Goal: Transaction & Acquisition: Purchase product/service

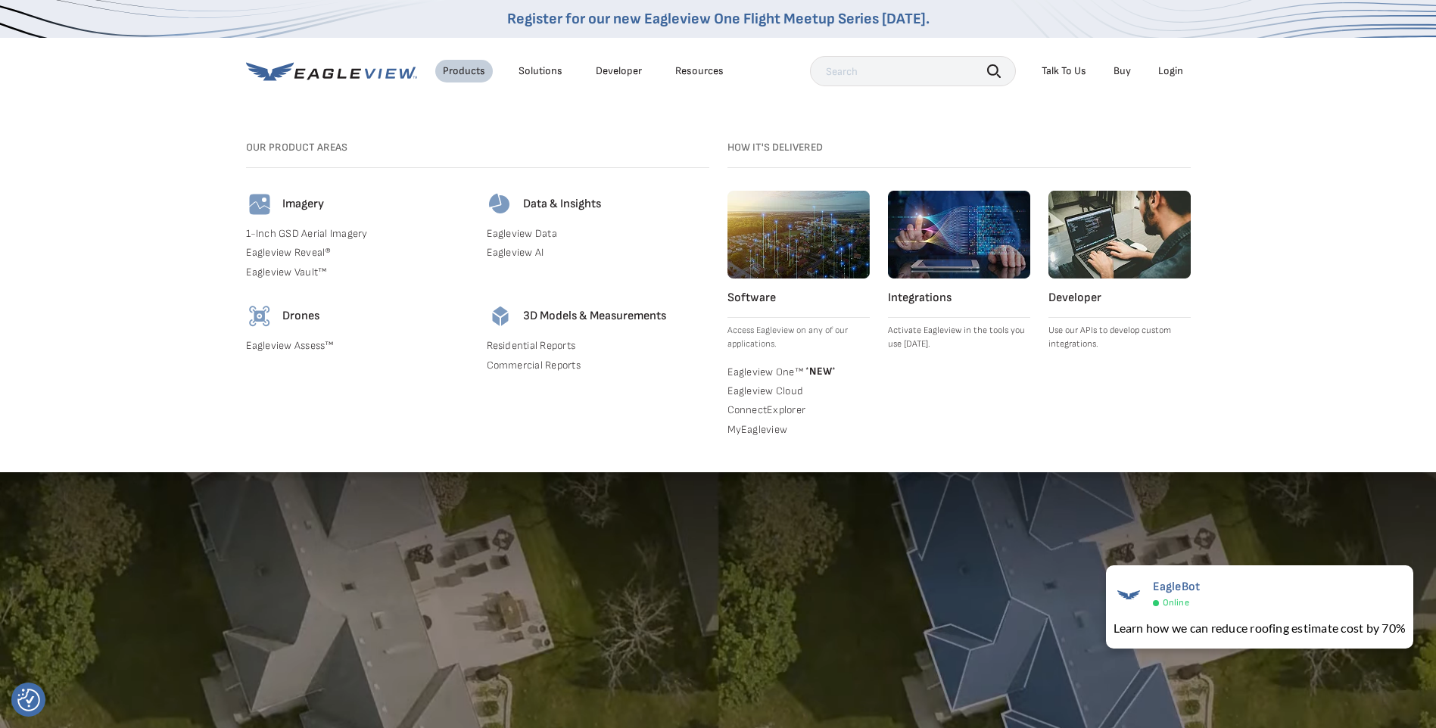
click at [527, 72] on div "Solutions" at bounding box center [541, 71] width 44 height 14
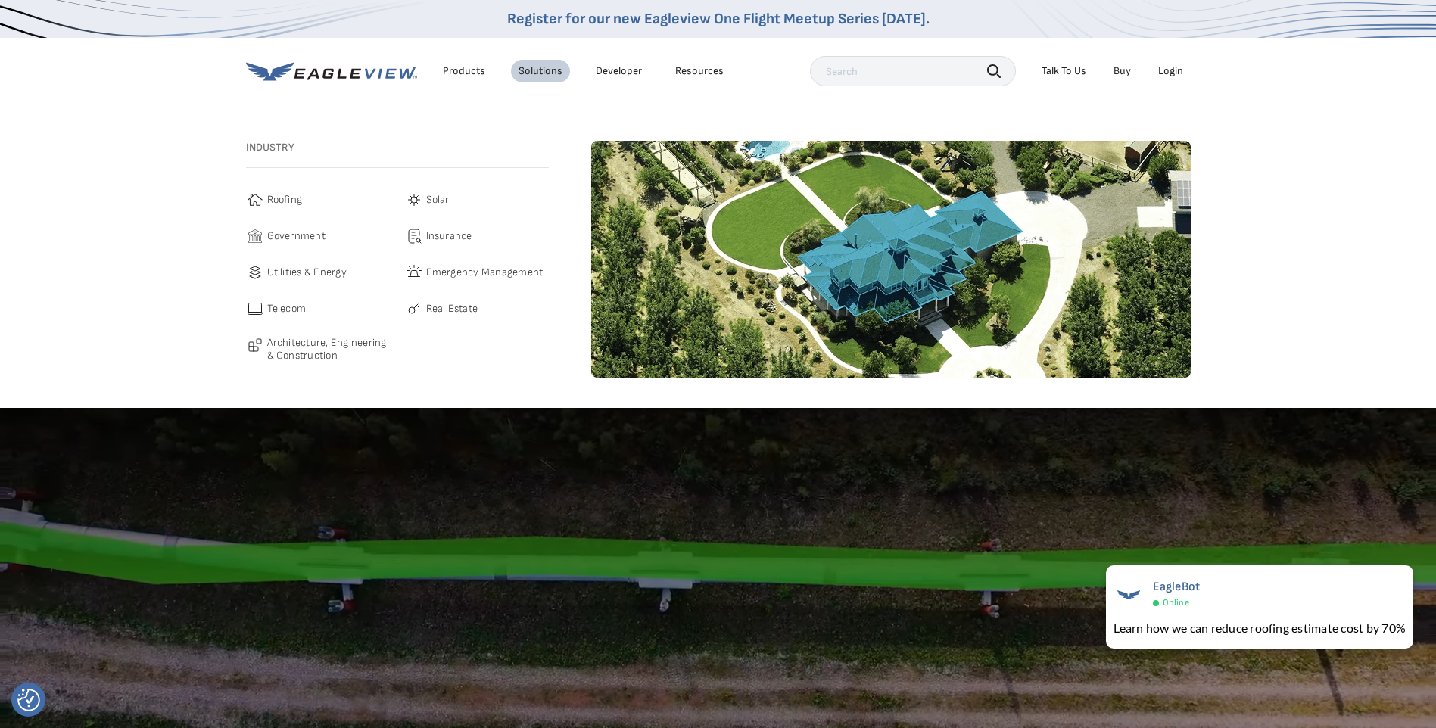
click at [272, 205] on span "Roofing" at bounding box center [285, 200] width 36 height 18
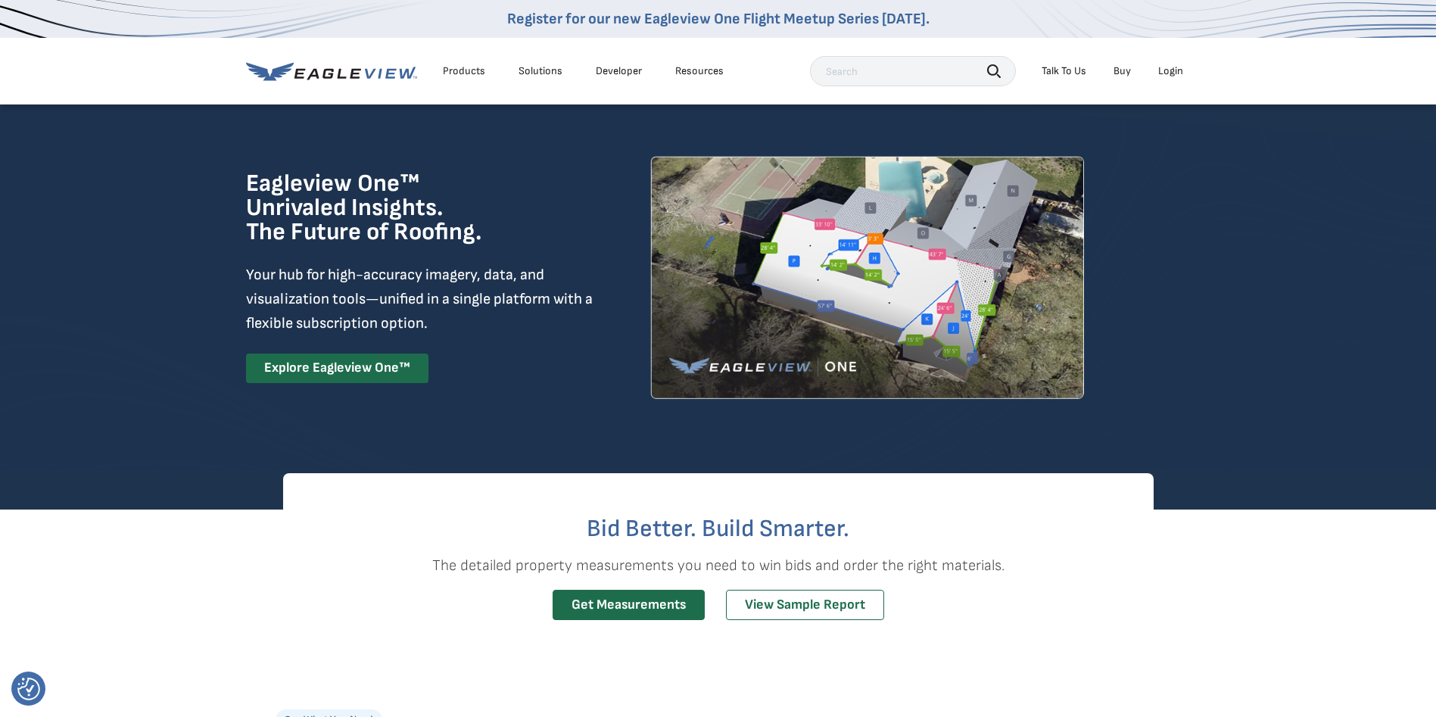
click at [332, 366] on link "Explore Eagleview One™" at bounding box center [337, 369] width 182 height 30
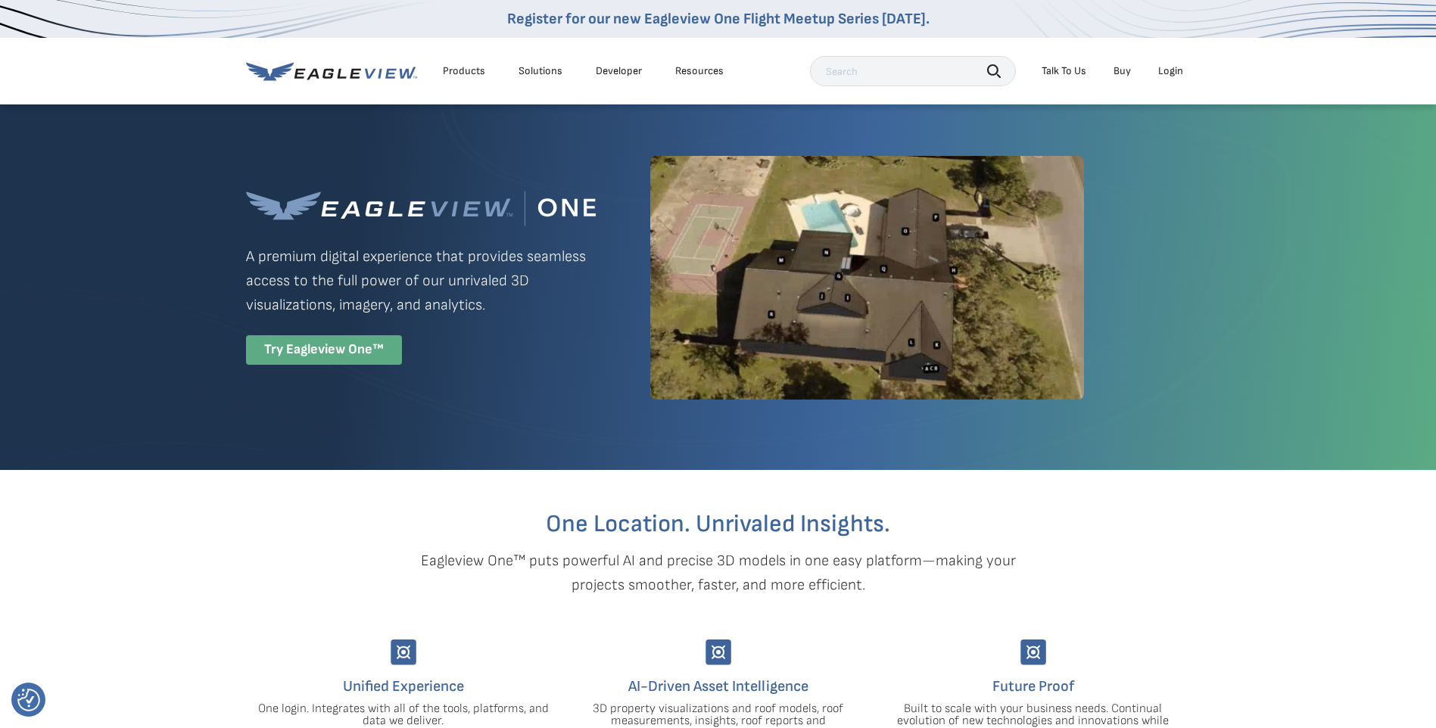
click at [334, 356] on div "Try Eagleview One™" at bounding box center [324, 350] width 156 height 30
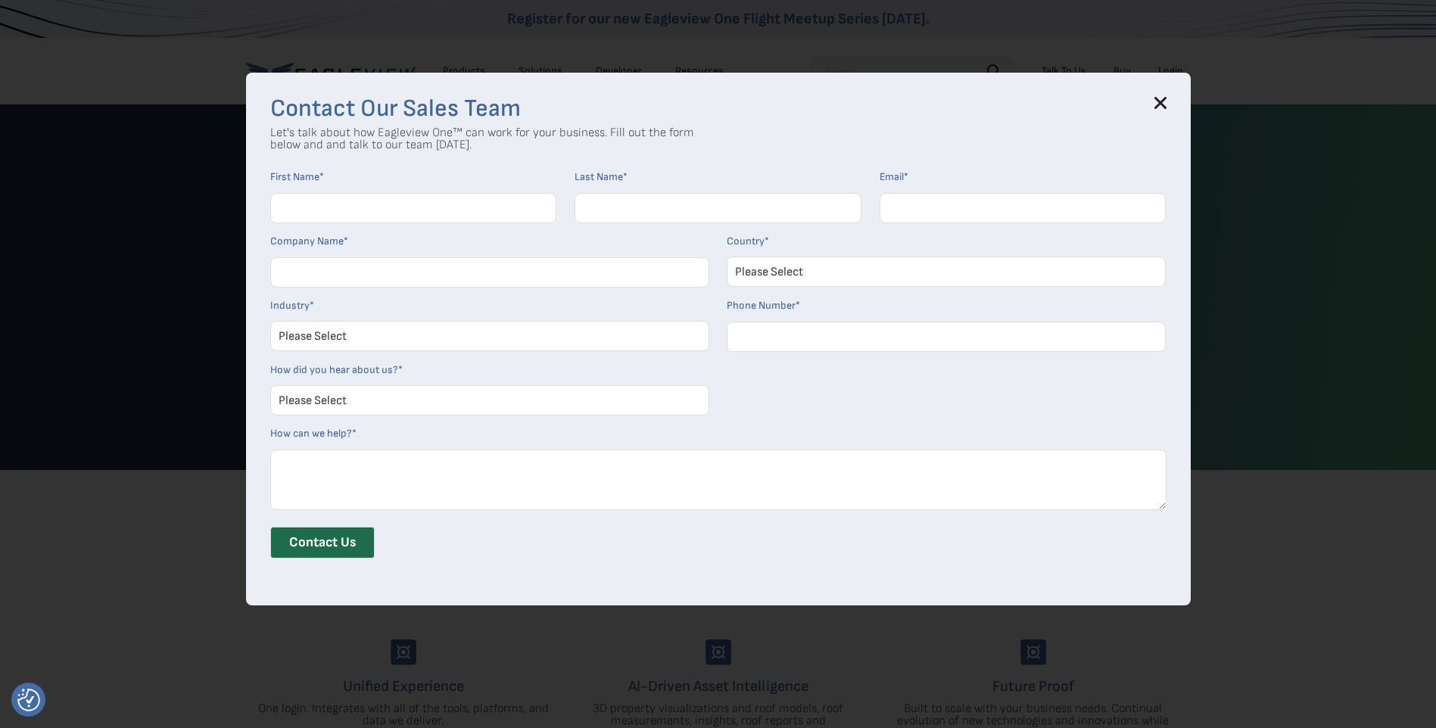
click at [1165, 104] on icon at bounding box center [1161, 103] width 10 height 10
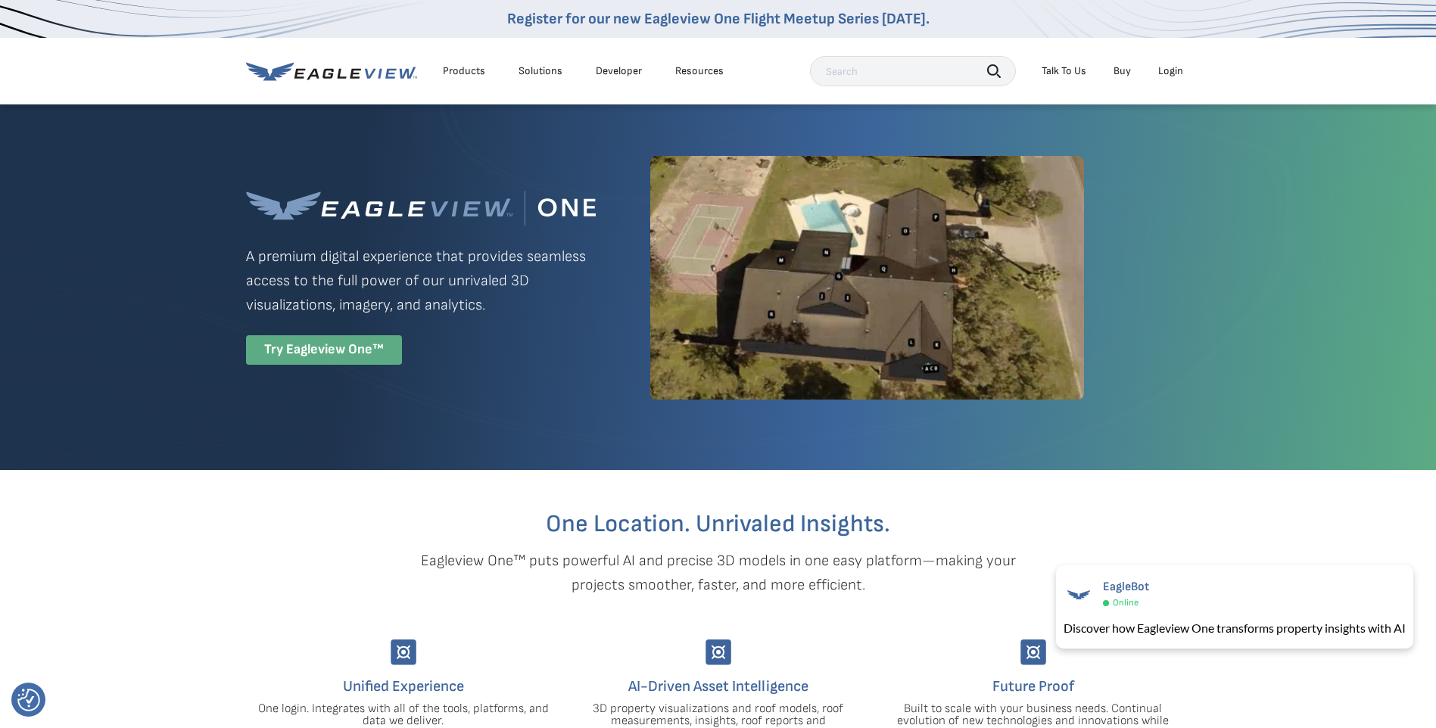
click at [330, 358] on div "Try Eagleview One™" at bounding box center [324, 350] width 156 height 30
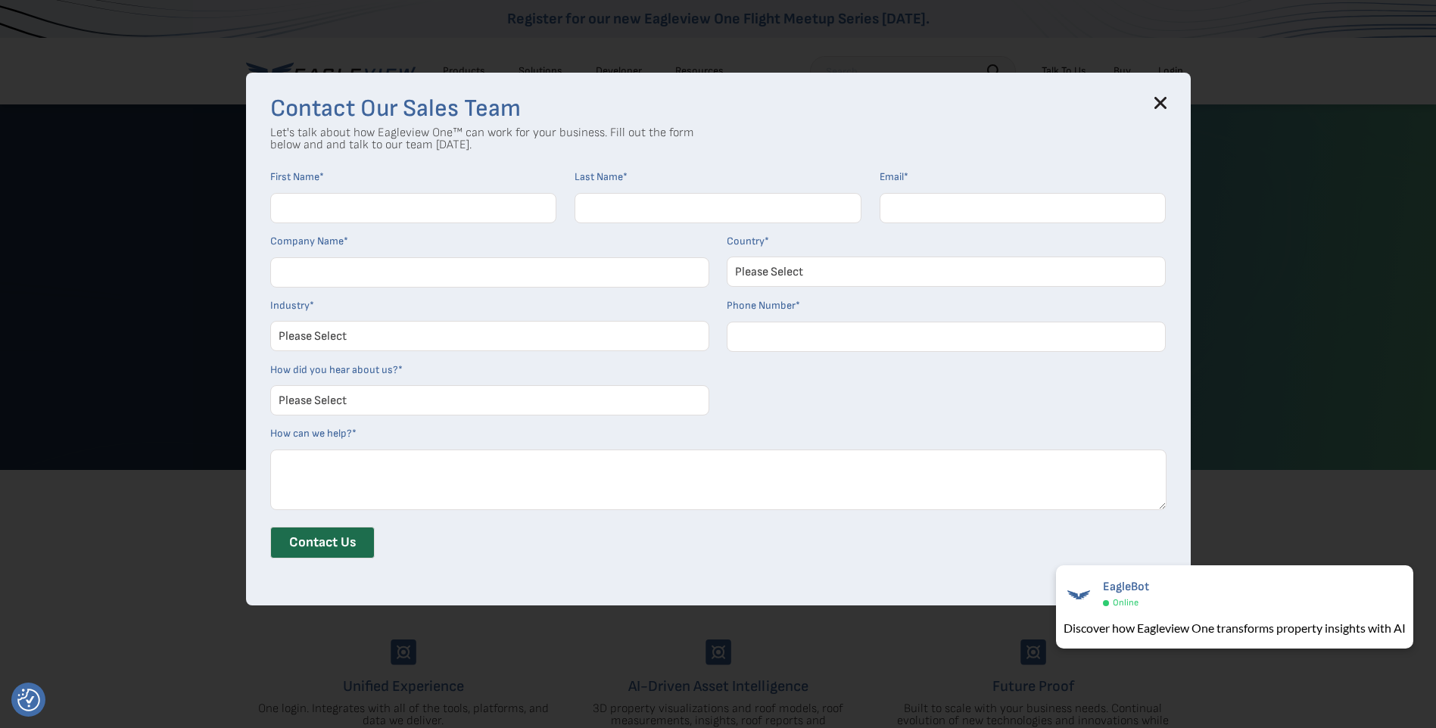
click at [1153, 102] on h3 "Contact Our Sales Team" at bounding box center [718, 109] width 897 height 24
click at [1157, 102] on h3 "Contact Our Sales Team" at bounding box center [718, 109] width 897 height 24
click at [1164, 102] on icon at bounding box center [1161, 103] width 10 height 10
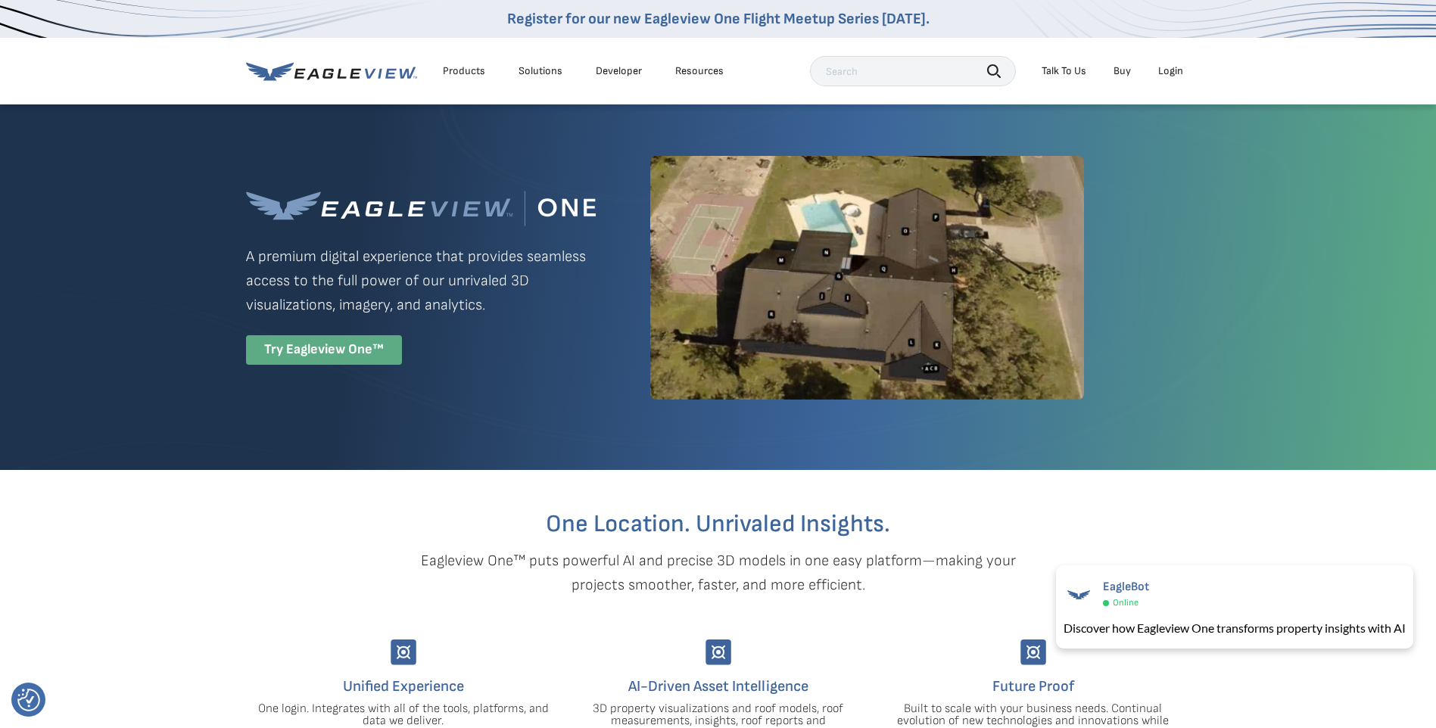
click at [307, 350] on div "Try Eagleview One™" at bounding box center [324, 350] width 156 height 30
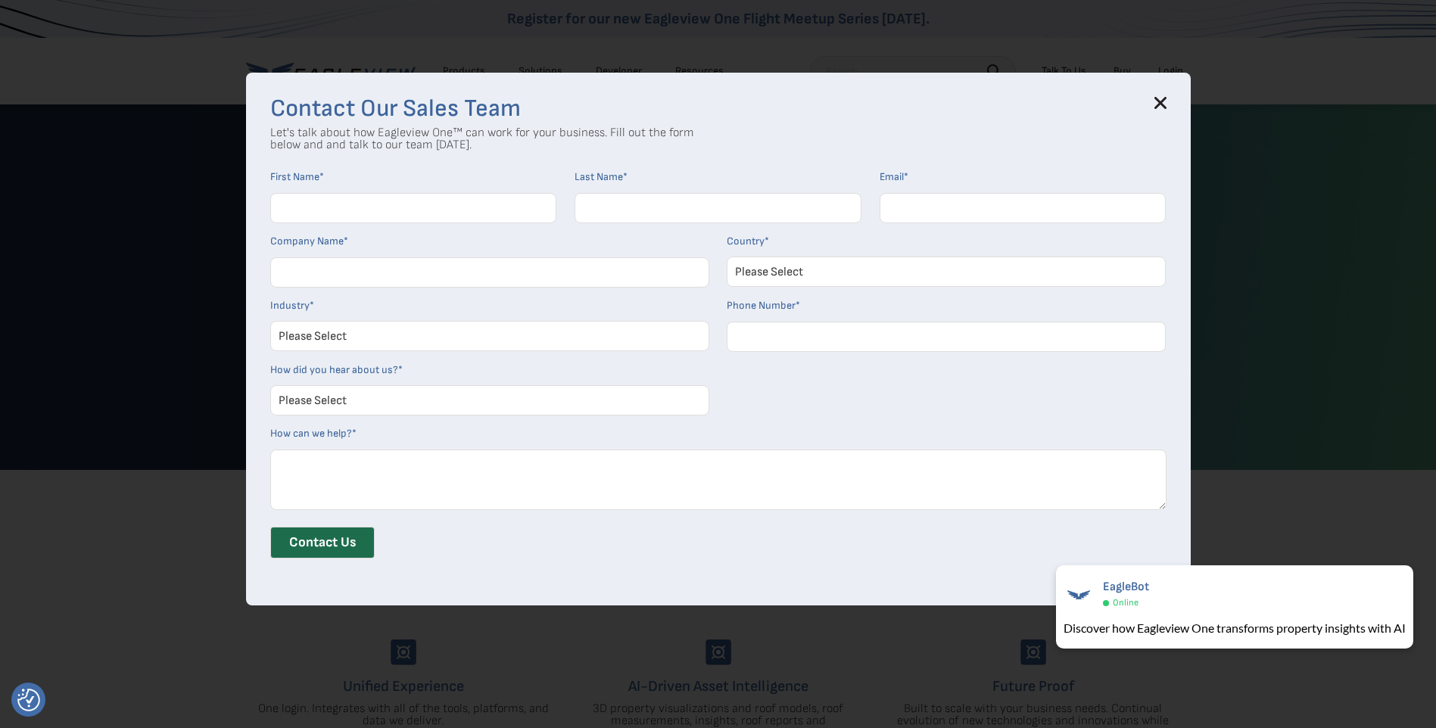
click at [334, 217] on input "First Name *" at bounding box center [413, 208] width 287 height 30
type input "barry"
type input "Hausman jr"
type input "Barry8828@aol.com"
type input "Barry Hausman Jr Custom Kitchens"
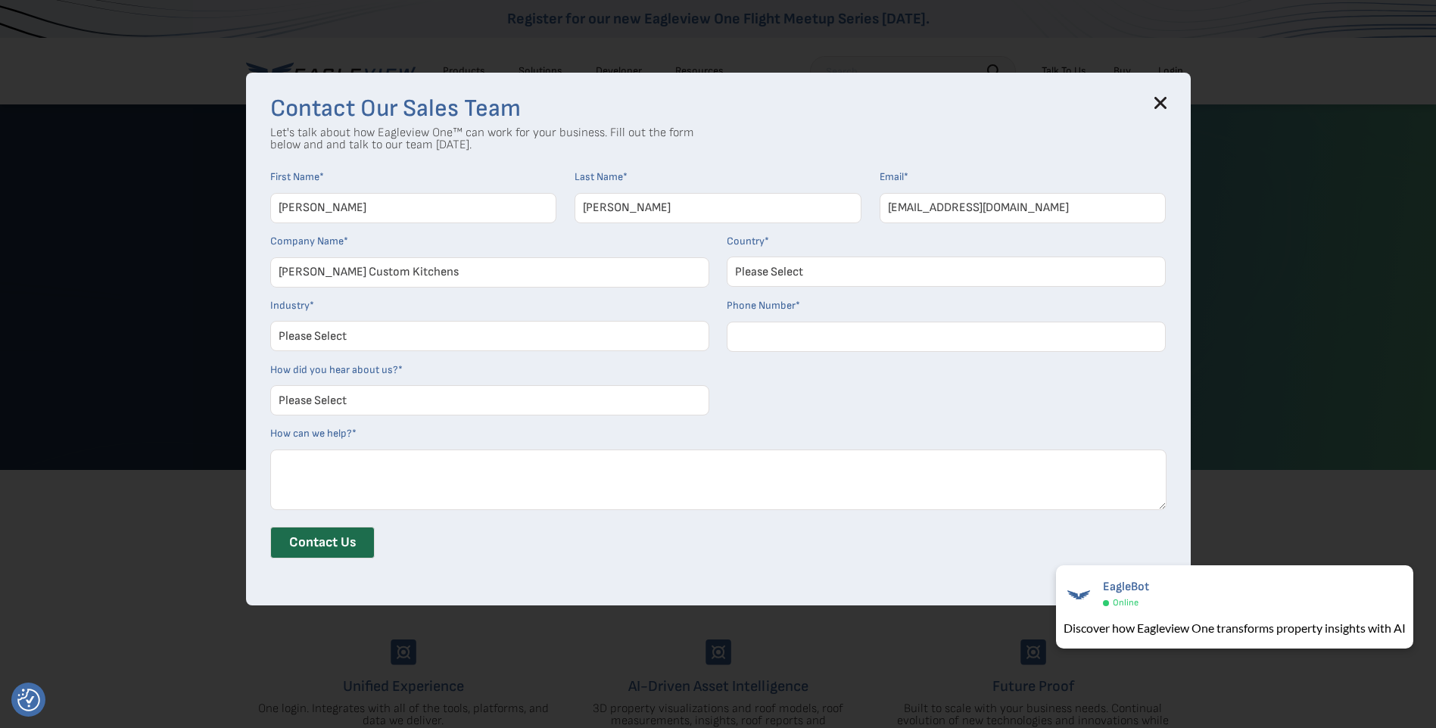
select select "[GEOGRAPHIC_DATA]"
type input "16106571090"
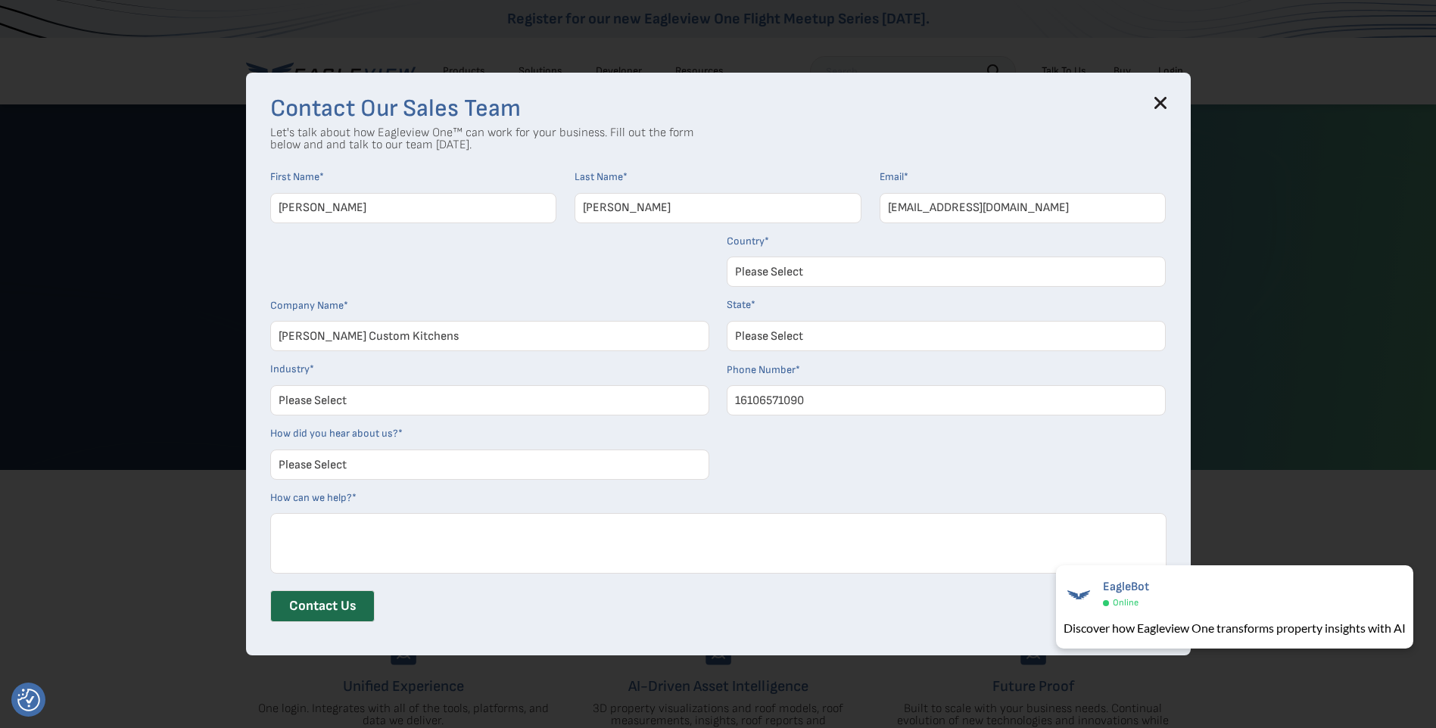
select select "Pennsylvania"
click at [429, 403] on select "Please Select Architects & Engineering Construction Electric/Gas Utilities Gove…" at bounding box center [489, 400] width 439 height 30
select select "Construction"
click at [276, 385] on select "Please Select Architects & Engineering Construction Electric/Gas Utilities Gove…" at bounding box center [489, 400] width 439 height 30
click at [390, 466] on select "Please Select Search Engine Social Media Word of Mouth Podcast Online Advertise…" at bounding box center [489, 465] width 439 height 30
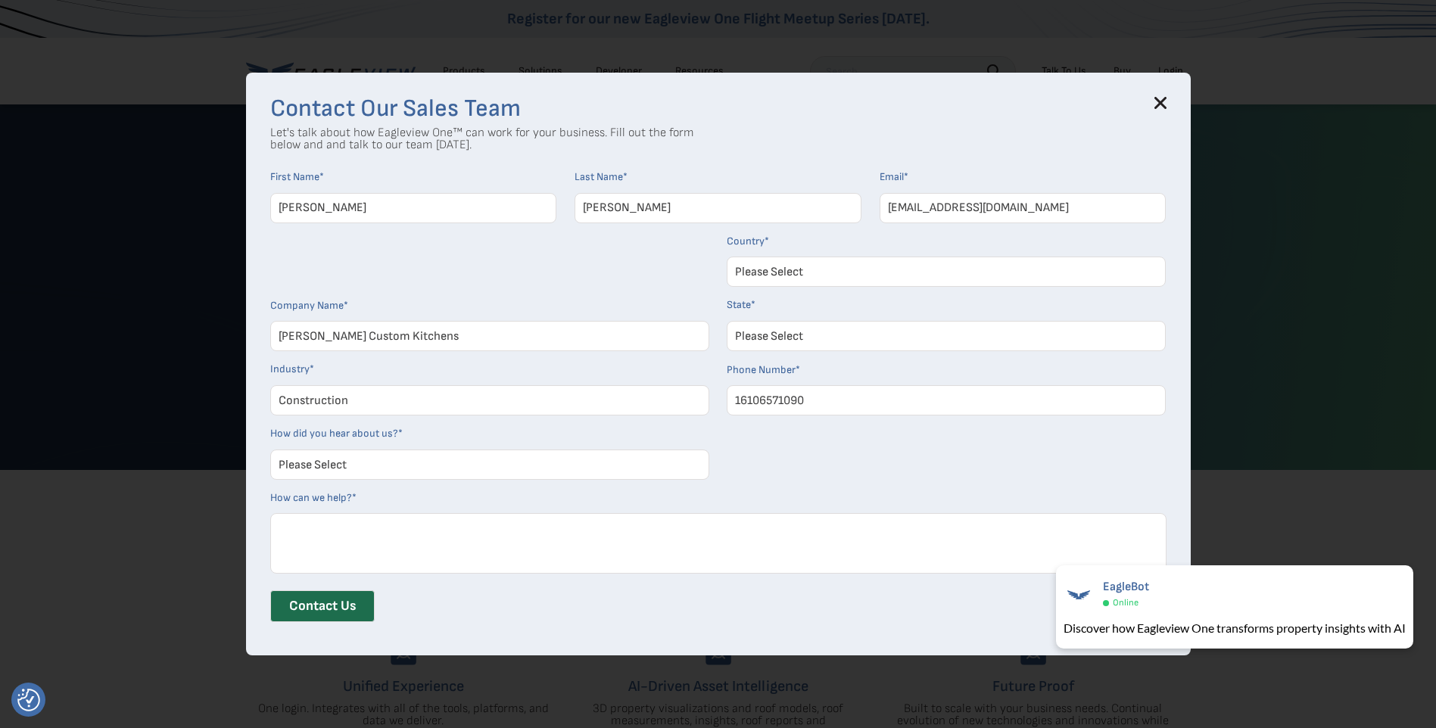
select select "Word of Mouth"
click at [276, 450] on select "Please Select Search Engine Social Media Word of Mouth Podcast Online Advertise…" at bounding box center [489, 465] width 439 height 30
click at [1161, 105] on icon at bounding box center [1161, 103] width 12 height 12
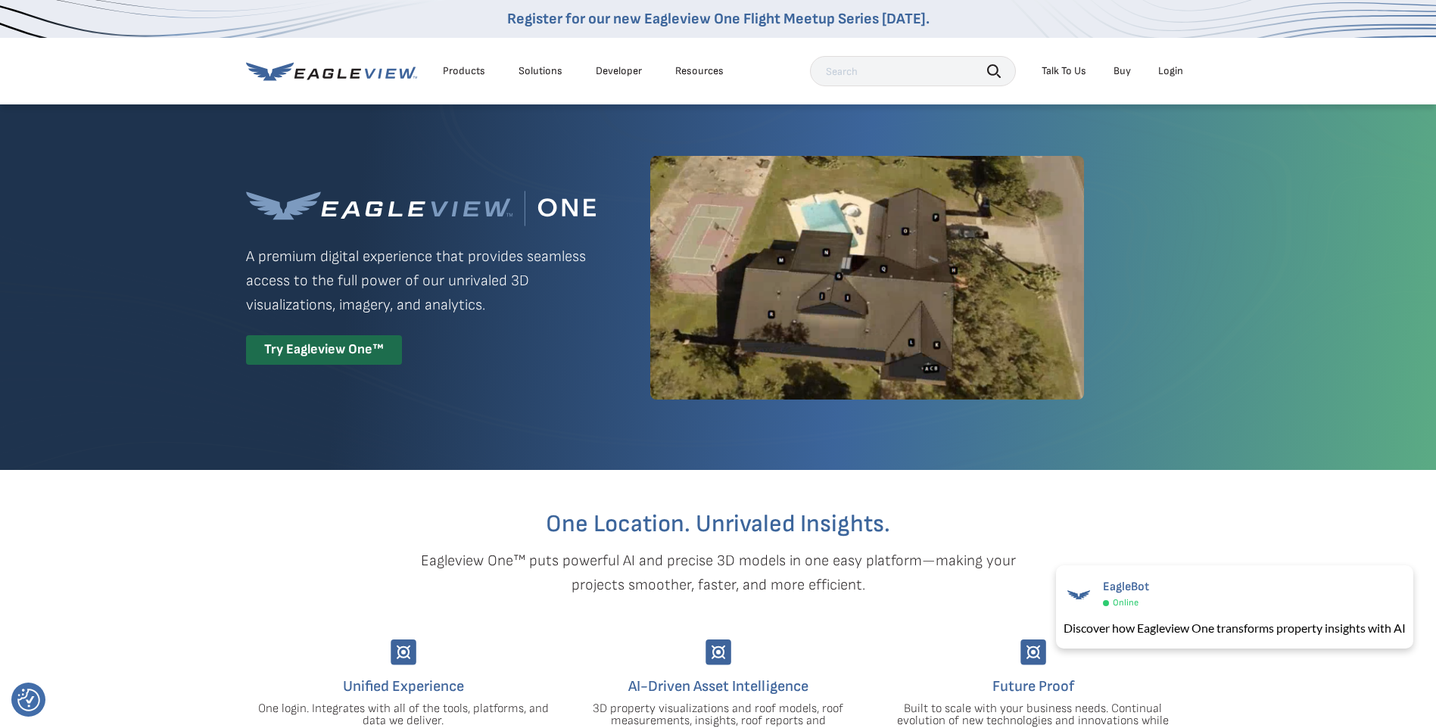
click at [1122, 70] on link "Buy" at bounding box center [1122, 71] width 17 height 14
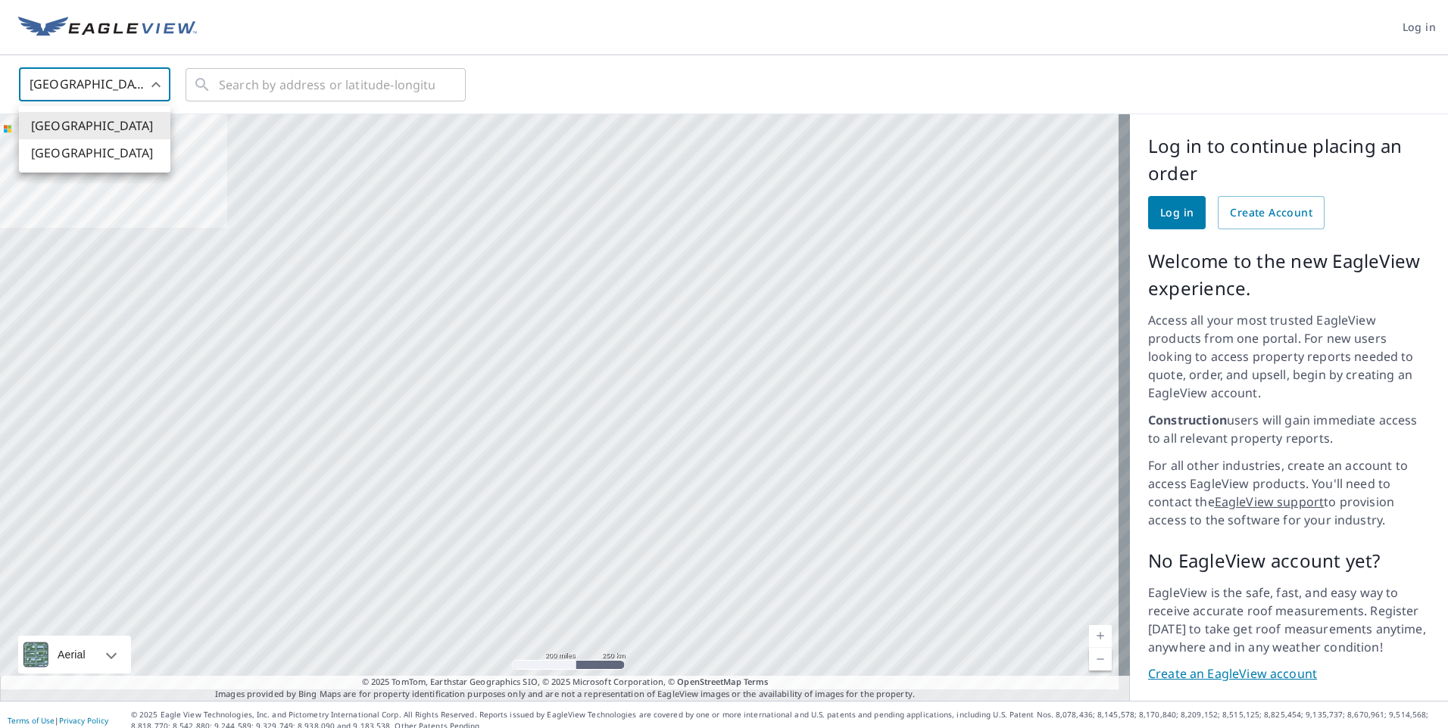
click at [153, 86] on body "Log in United States US ​ ​ Aerial Road A standard road map Aerial A detailed l…" at bounding box center [724, 364] width 1448 height 728
click at [153, 86] on div at bounding box center [724, 364] width 1448 height 728
click at [242, 83] on input "text" at bounding box center [327, 85] width 216 height 42
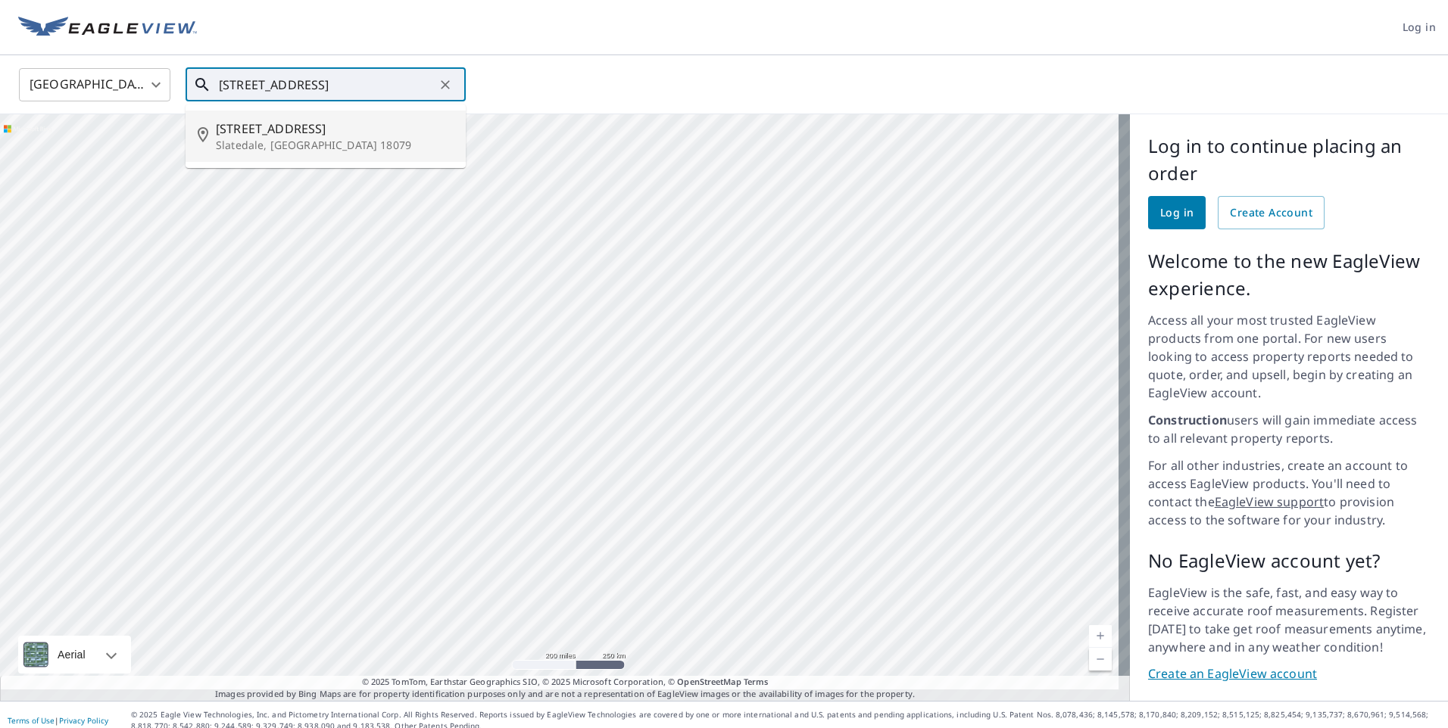
click at [251, 137] on div "4004 Main St Slatedale, PA 18079" at bounding box center [335, 136] width 238 height 33
type input "4004 Main St Slatedale, PA 18079"
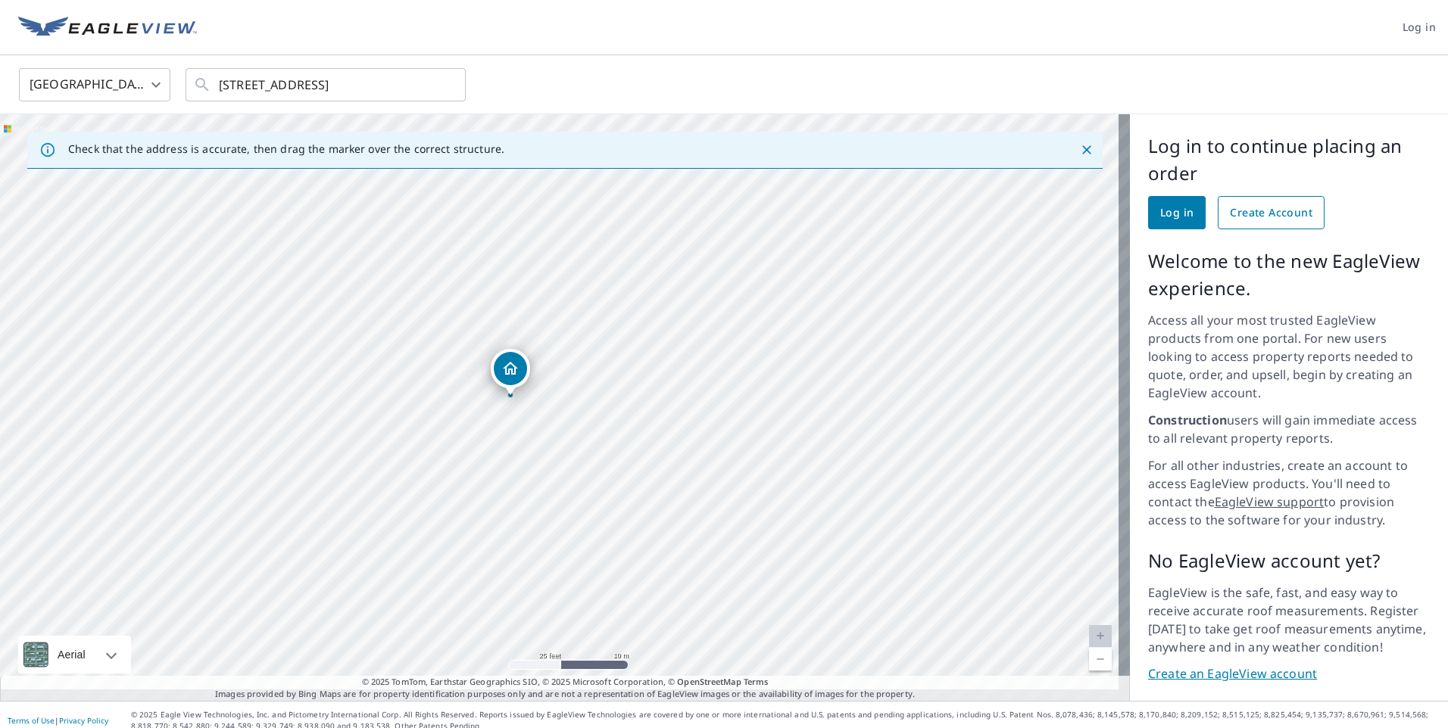
click at [1236, 210] on span "Create Account" at bounding box center [1271, 213] width 83 height 19
